Goal: Task Accomplishment & Management: Complete application form

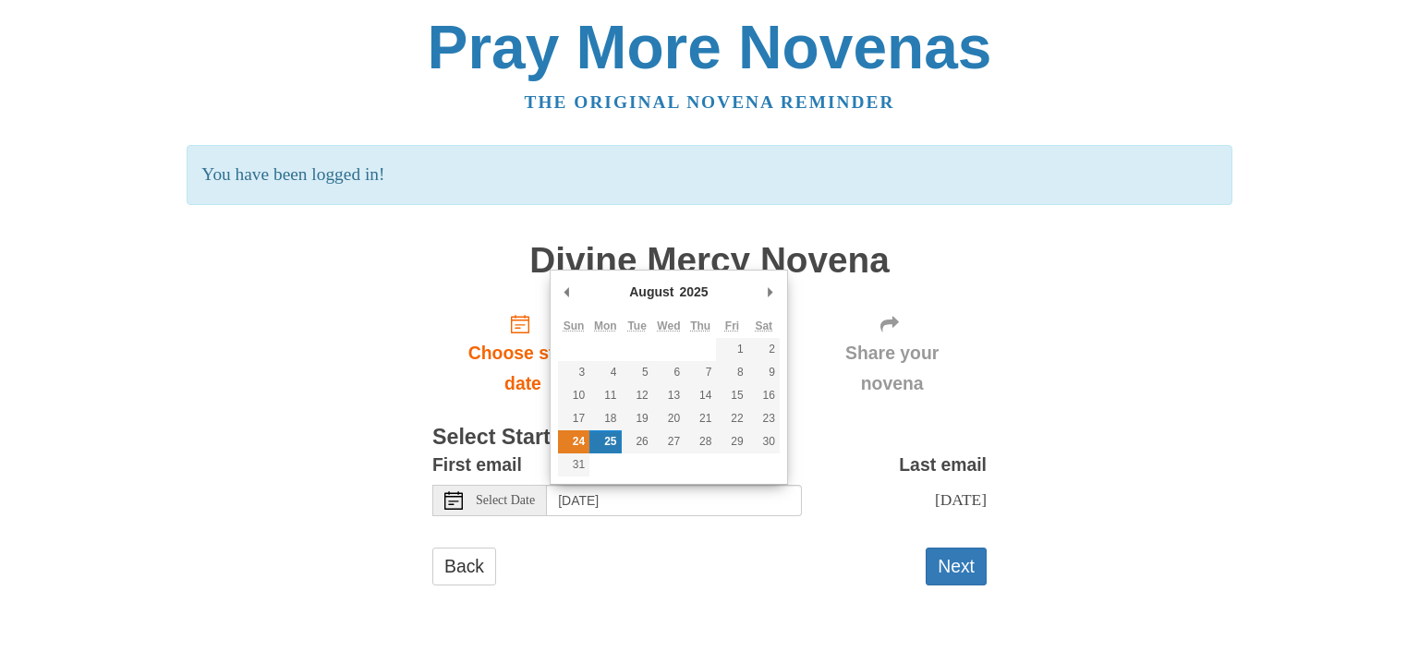
type input "[DATE]"
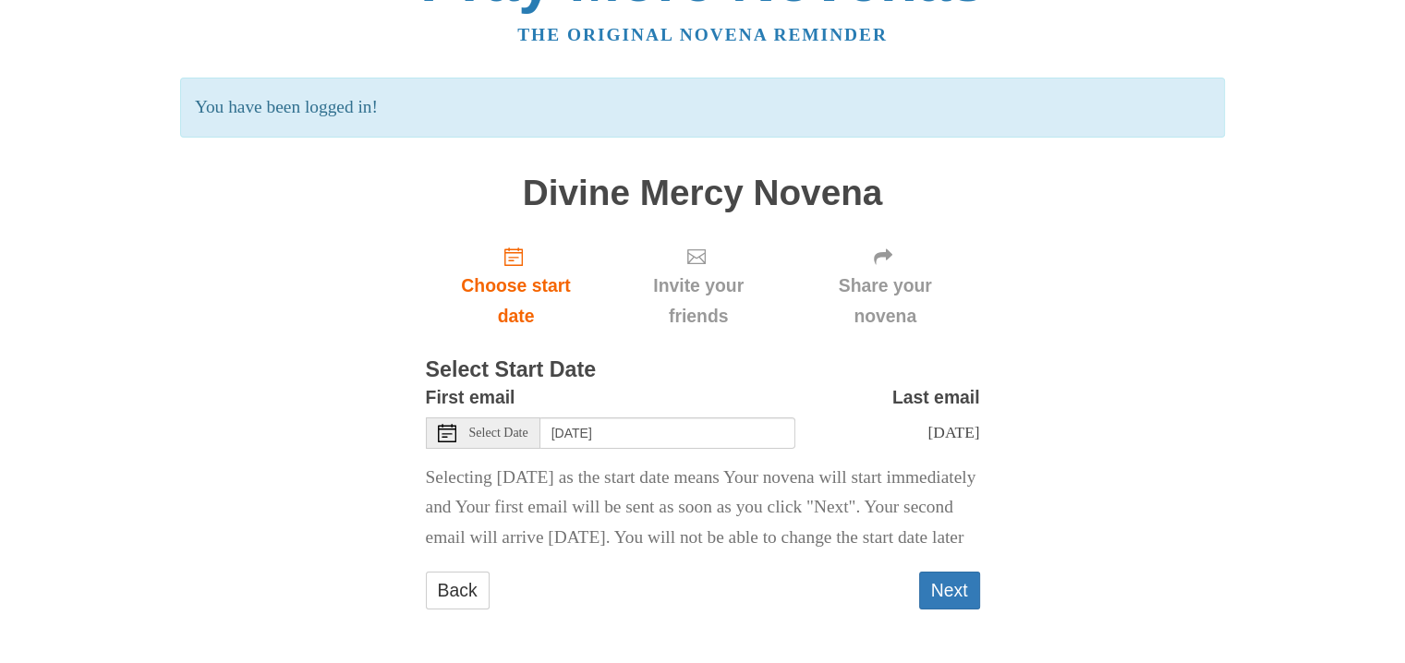
scroll to position [115, 0]
click at [948, 588] on button "Next" at bounding box center [949, 591] width 61 height 38
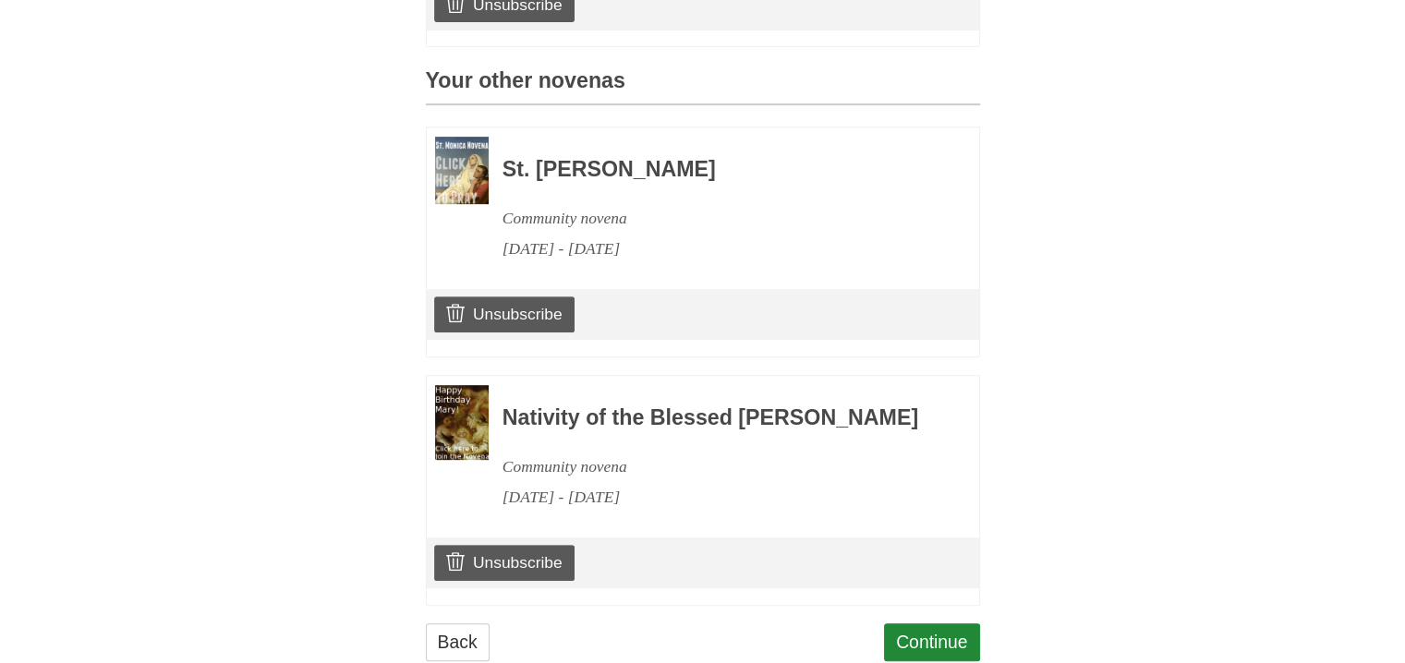
scroll to position [859, 0]
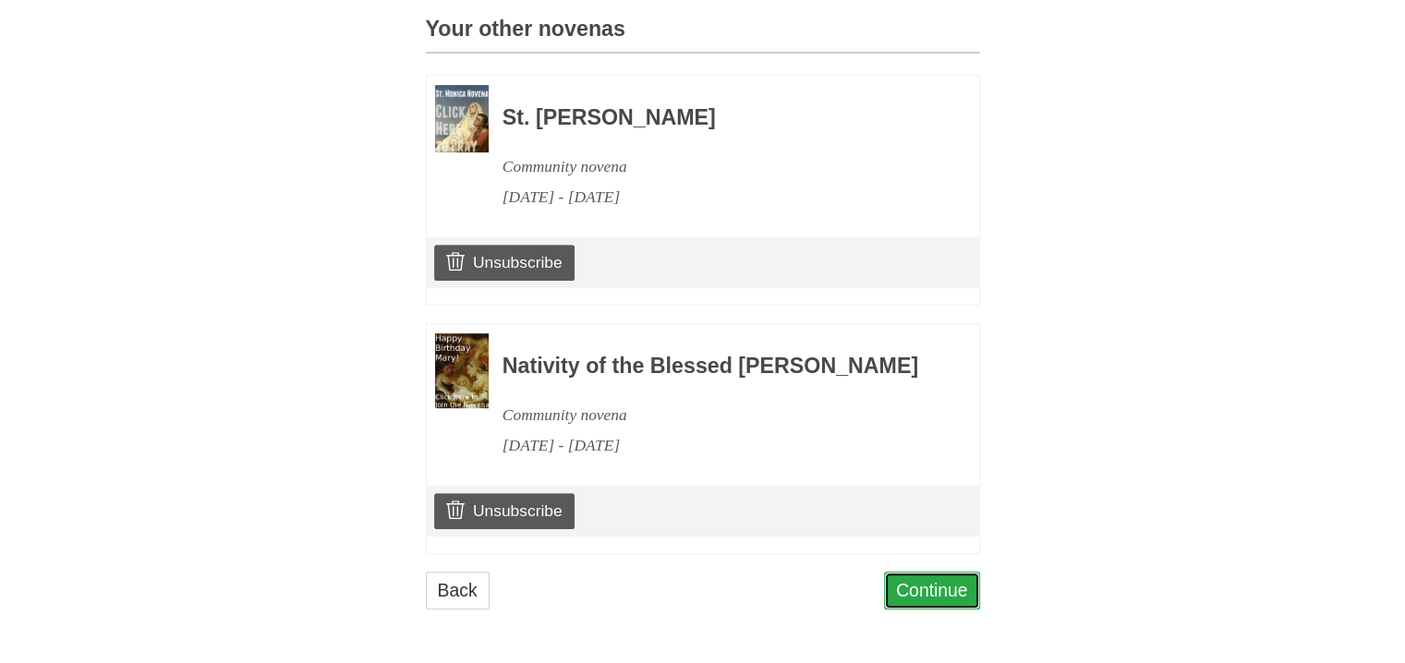
click at [927, 585] on link "Continue" at bounding box center [932, 591] width 96 height 38
